Goal: Task Accomplishment & Management: Manage account settings

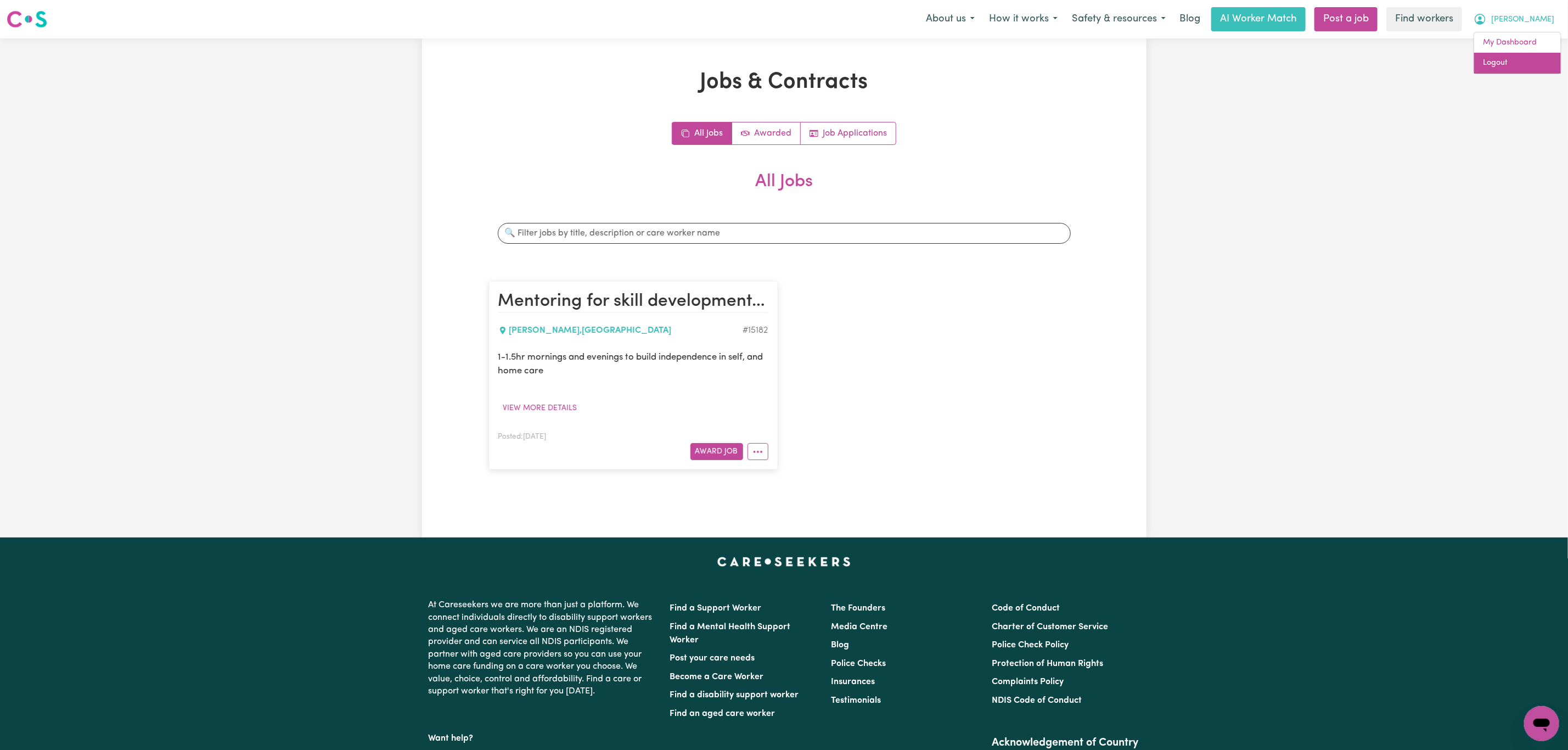
click at [1521, 64] on link "Logout" at bounding box center [1517, 64] width 87 height 21
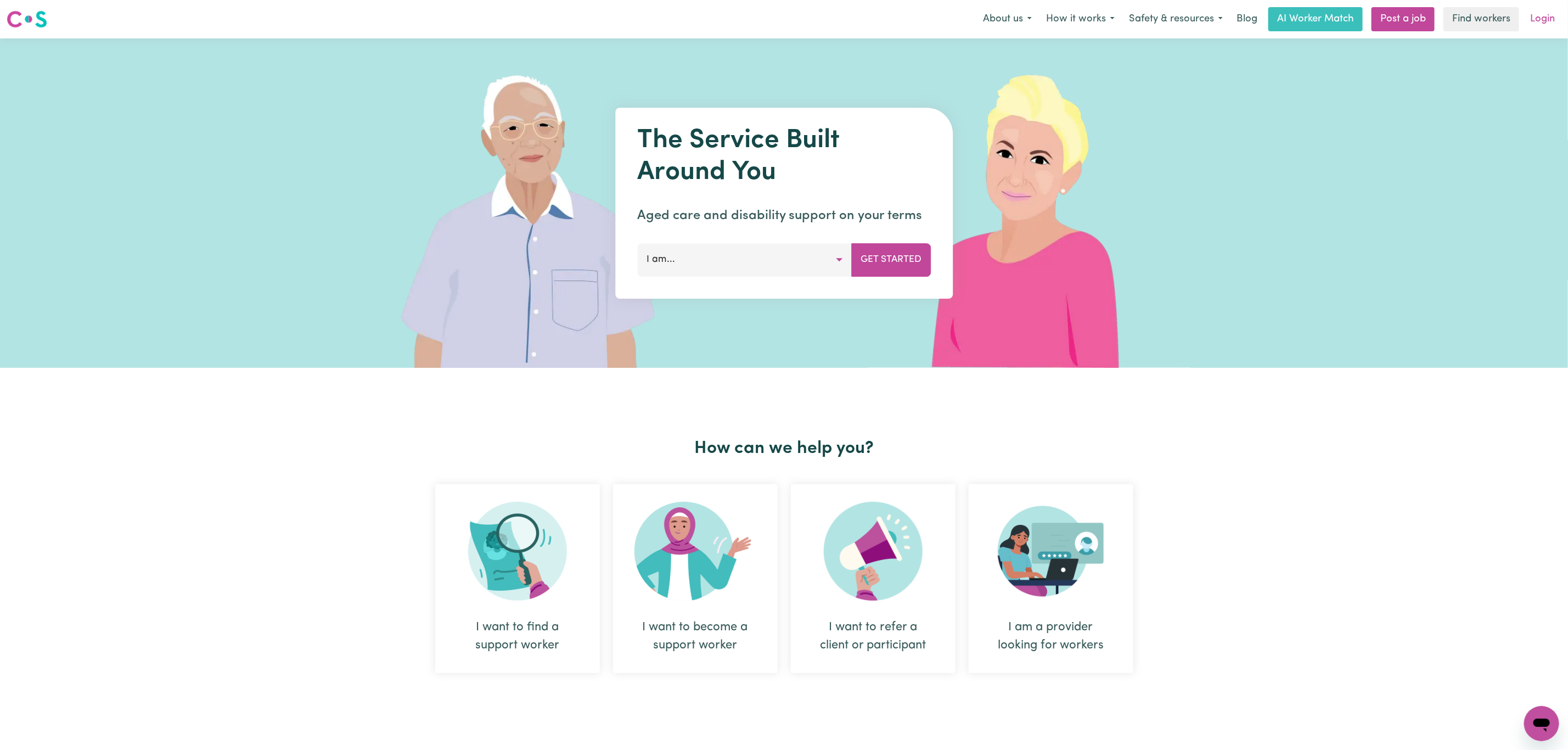
click at [1535, 22] on link "Login" at bounding box center [1542, 19] width 38 height 24
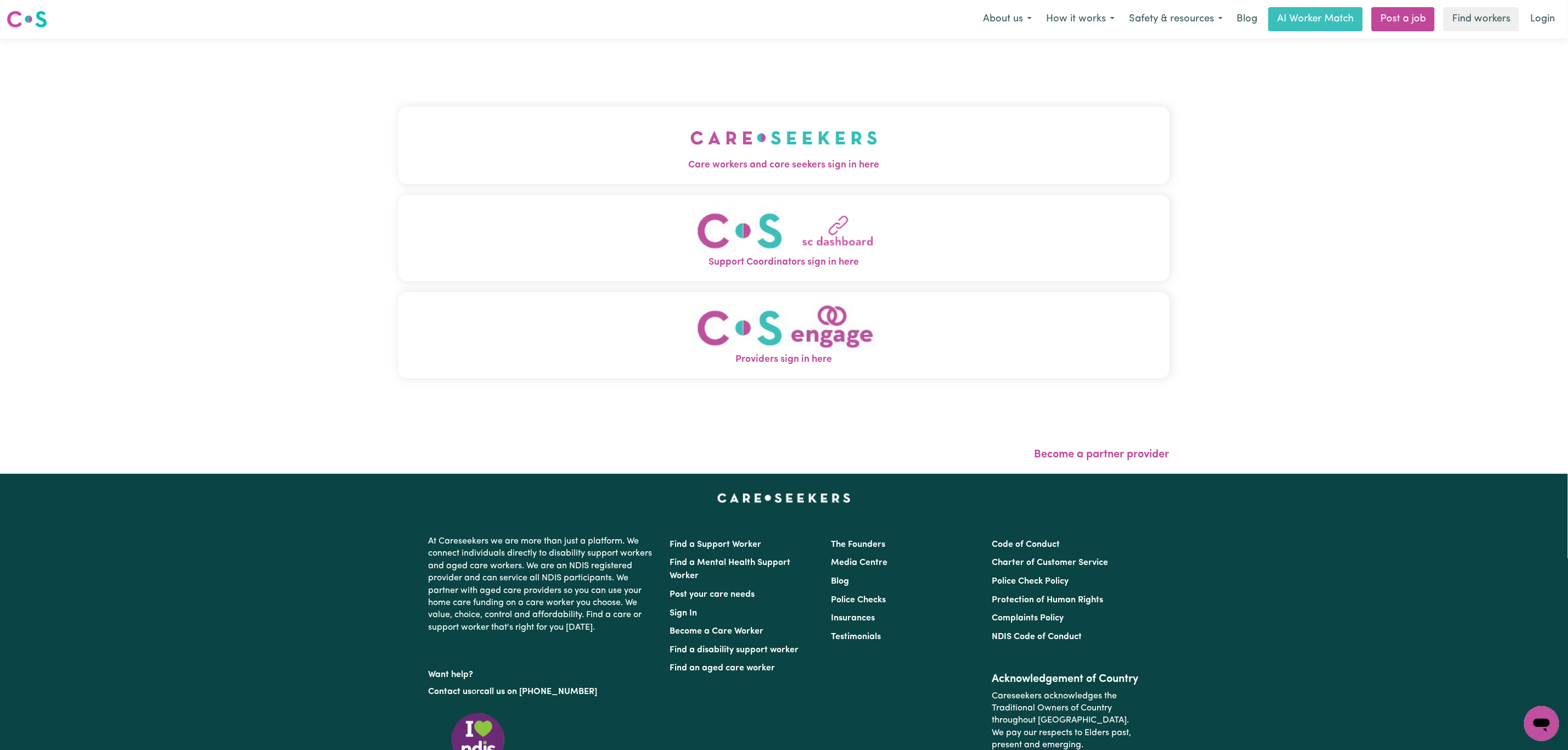
click at [527, 201] on button "Support Coordinators sign in here" at bounding box center [784, 238] width 771 height 86
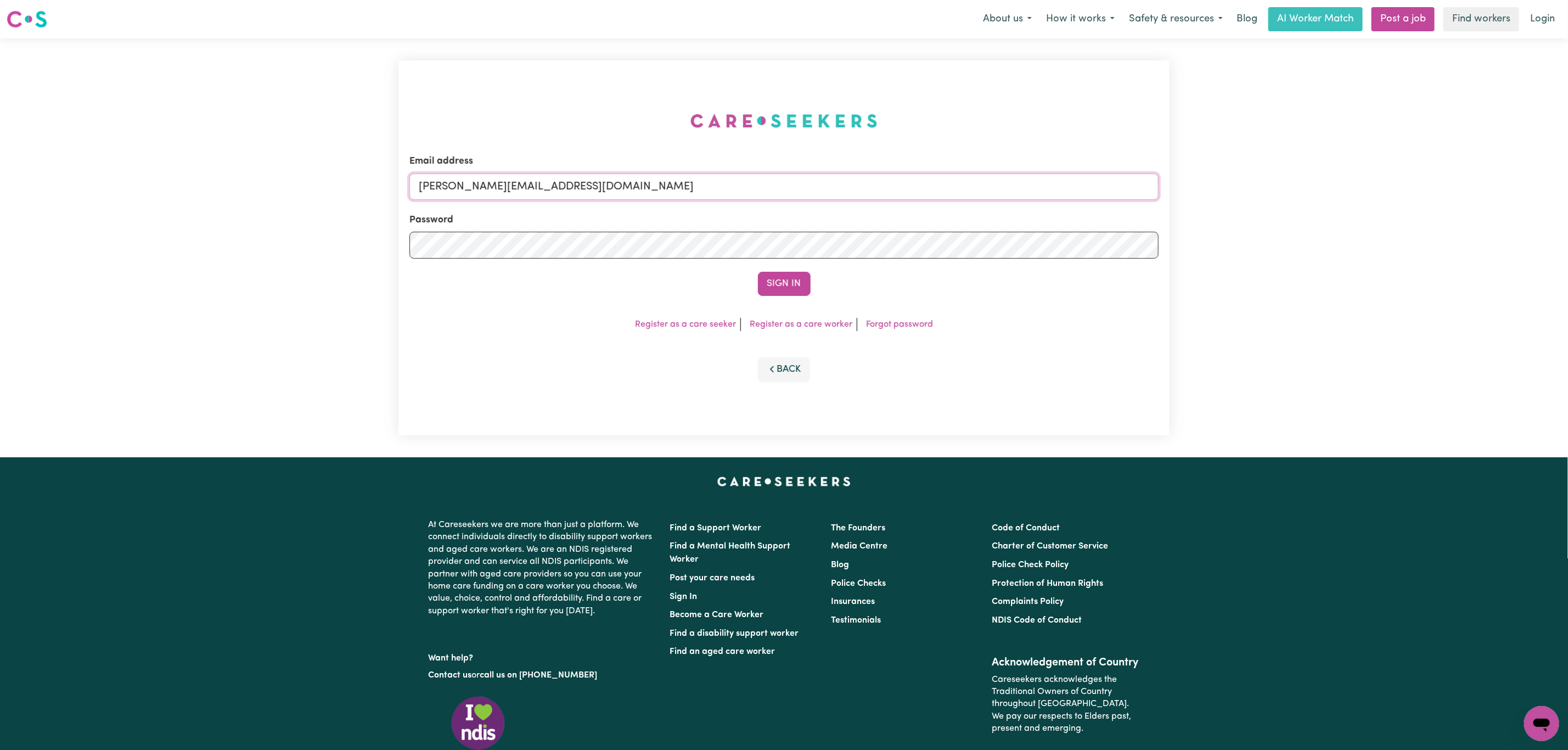
click at [465, 195] on input "[PERSON_NAME][EMAIL_ADDRESS][DOMAIN_NAME]" at bounding box center [784, 187] width 749 height 26
drag, startPoint x: 477, startPoint y: 188, endPoint x: 822, endPoint y: 204, distance: 345.4
click at [821, 191] on input "[EMAIL_ADDRESS][PERSON_NAME][DOMAIN_NAME]" at bounding box center [784, 187] width 749 height 26
type input "[EMAIL_ADDRESS][PERSON_NAME][DOMAIN_NAME]"
click at [798, 275] on button "Sign In" at bounding box center [784, 283] width 53 height 24
